Goal: Task Accomplishment & Management: Use online tool/utility

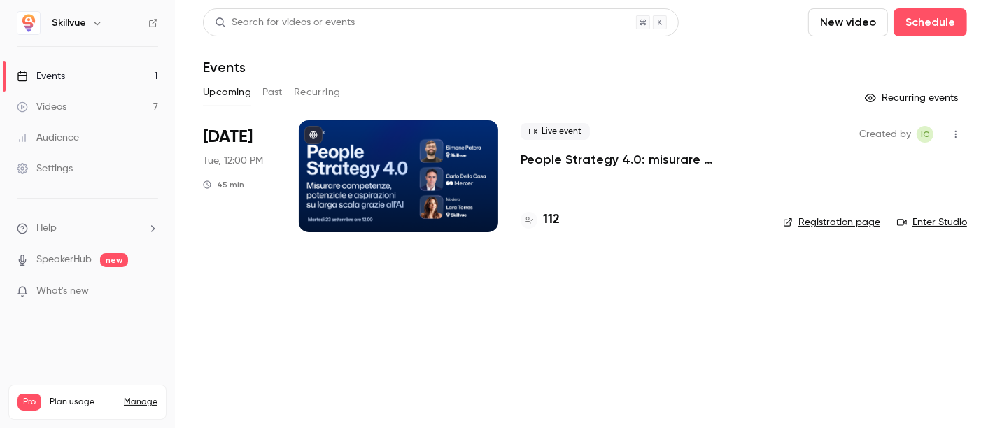
click at [407, 194] on div at bounding box center [398, 176] width 199 height 112
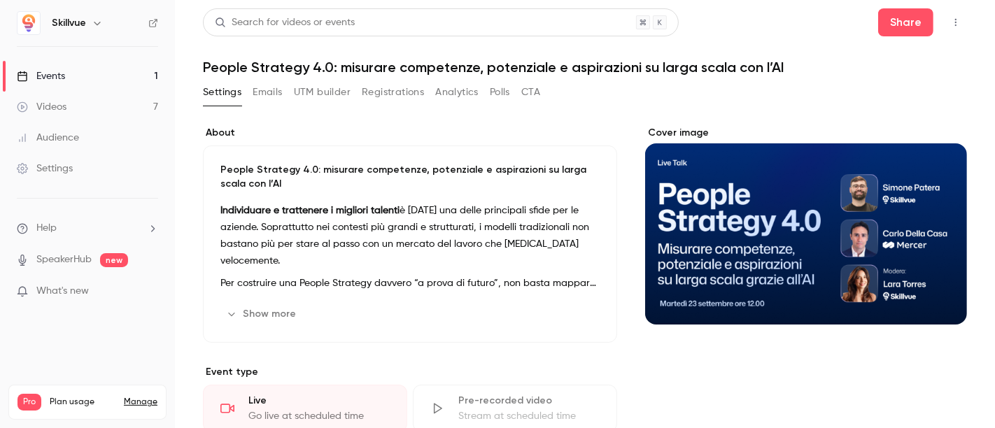
click at [312, 90] on button "UTM builder" at bounding box center [322, 92] width 57 height 22
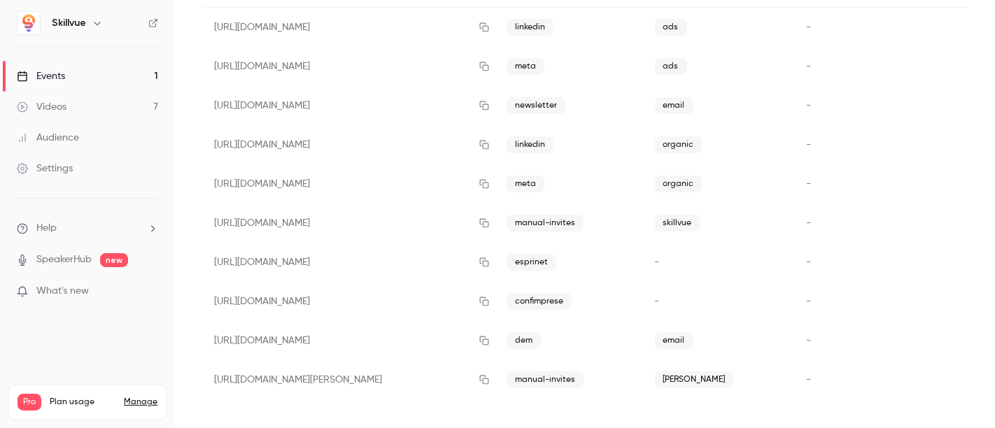
scroll to position [174, 0]
click at [490, 219] on icon "button" at bounding box center [484, 222] width 11 height 10
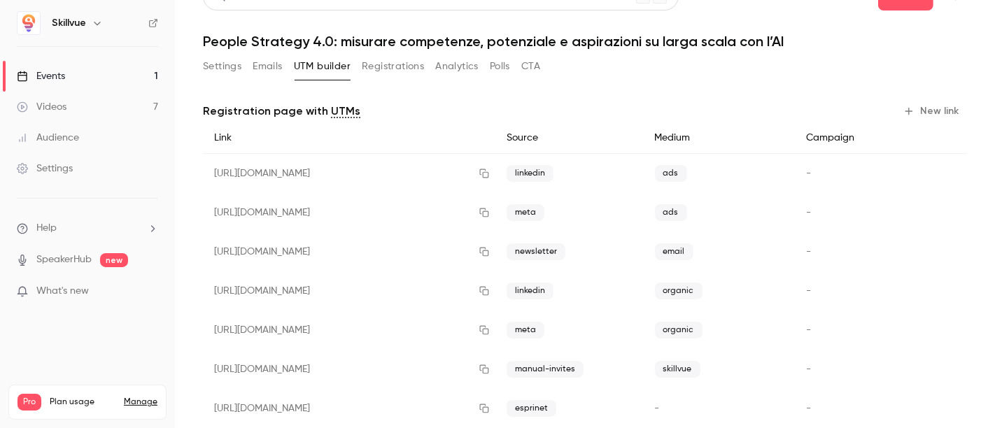
scroll to position [0, 0]
